Goal: Transaction & Acquisition: Book appointment/travel/reservation

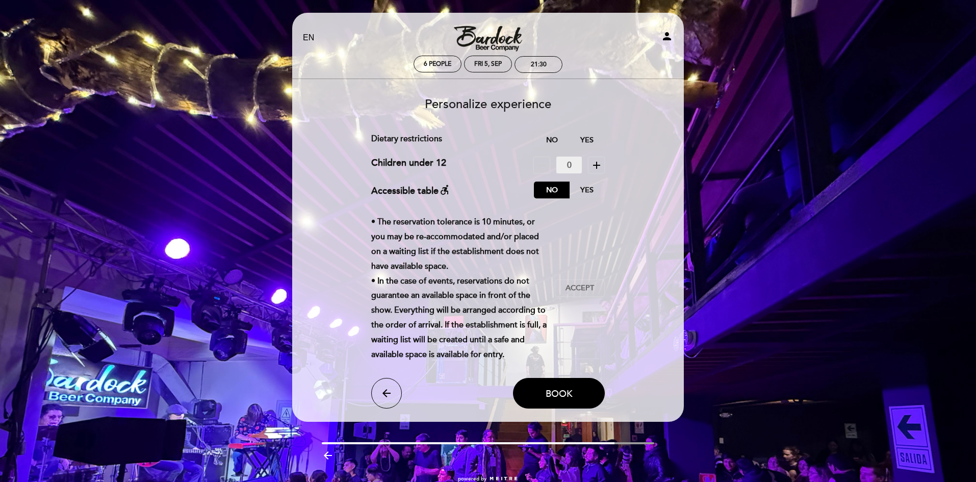
click at [593, 161] on icon "add" at bounding box center [596, 165] width 12 height 12
click at [540, 163] on icon "remove" at bounding box center [542, 165] width 12 height 12
click at [547, 140] on label "No" at bounding box center [552, 140] width 36 height 17
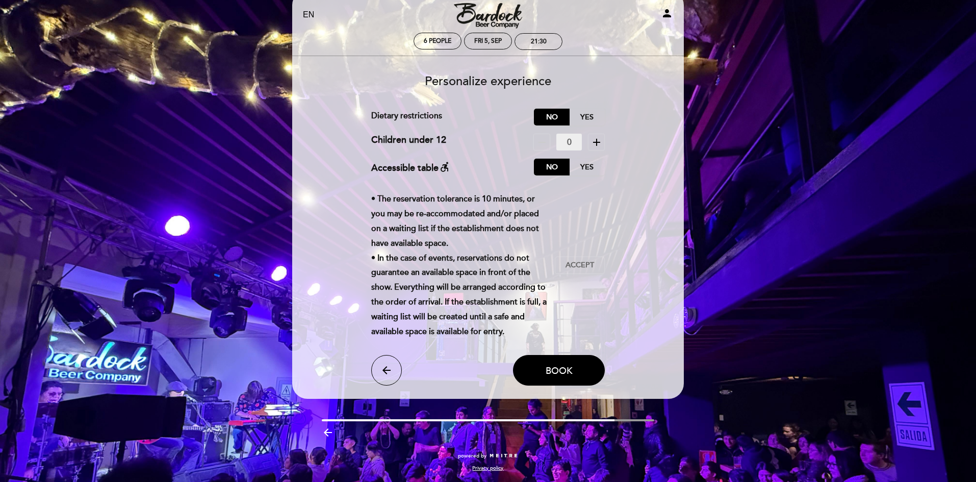
scroll to position [23, 0]
click at [574, 260] on span "Accept" at bounding box center [579, 265] width 29 height 11
click at [566, 361] on button "Book" at bounding box center [559, 369] width 92 height 31
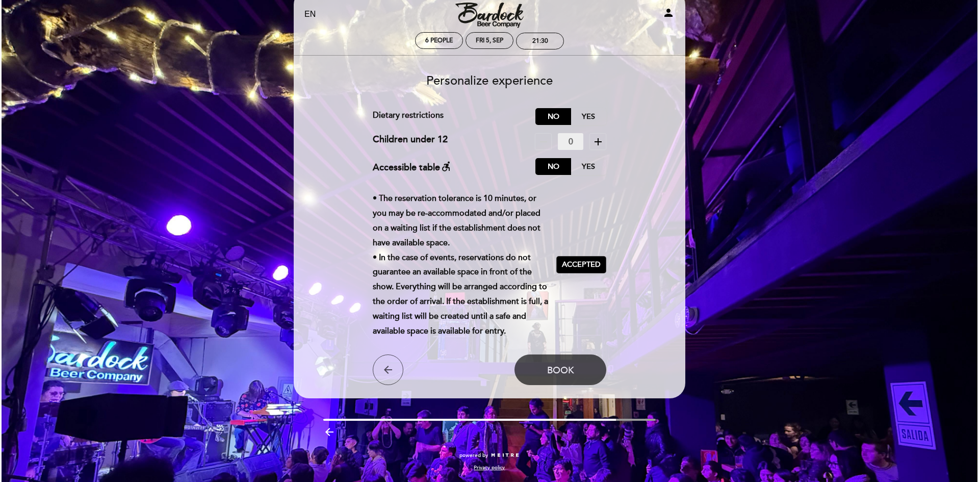
scroll to position [0, 0]
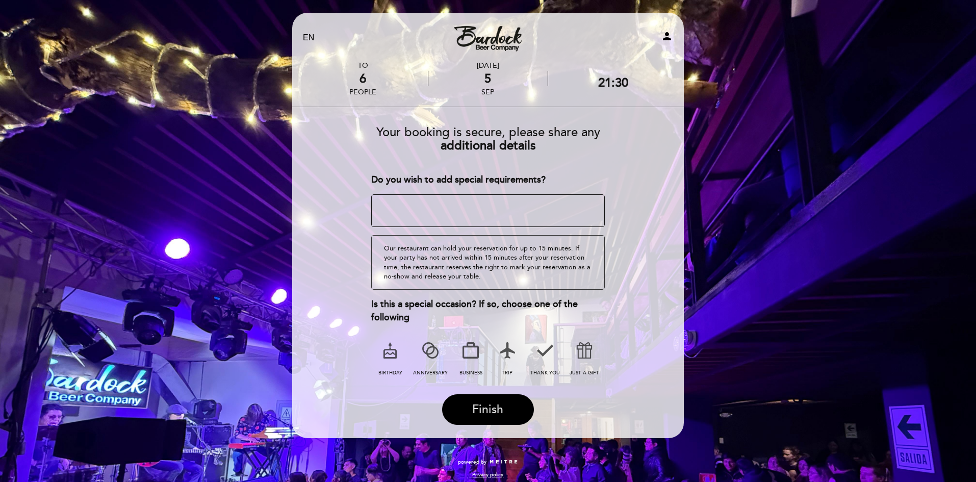
click at [506, 404] on button "Finish" at bounding box center [488, 409] width 92 height 31
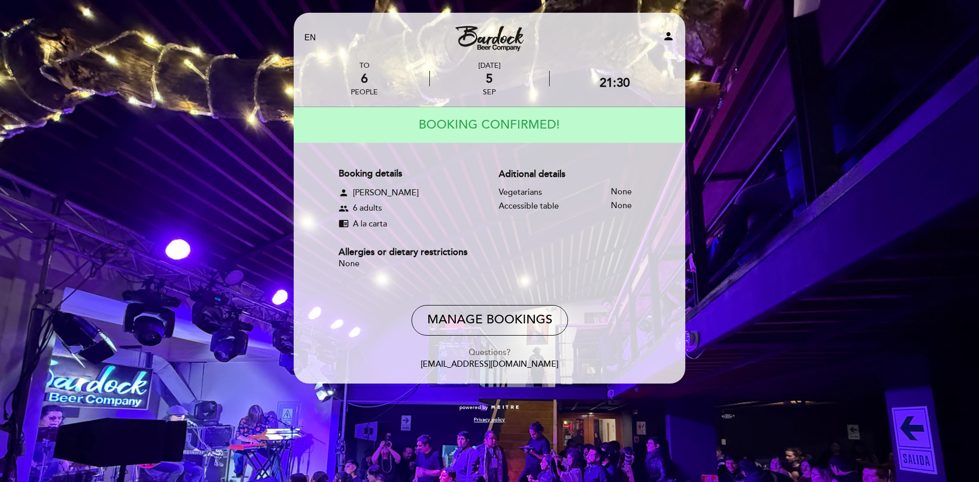
click at [484, 358] on div "Questions?" at bounding box center [489, 353] width 377 height 12
click at [497, 358] on div "Questions?" at bounding box center [489, 353] width 377 height 12
click at [505, 358] on div "Questions?" at bounding box center [489, 353] width 377 height 12
click at [509, 30] on link "Bardock Cusco - [GEOGRAPHIC_DATA][PERSON_NAME]" at bounding box center [489, 38] width 127 height 28
